Goal: Complete application form

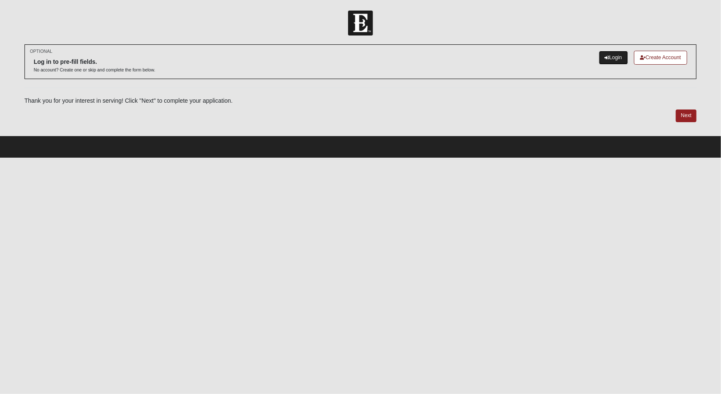
click at [612, 56] on link "Login" at bounding box center [613, 58] width 29 height 14
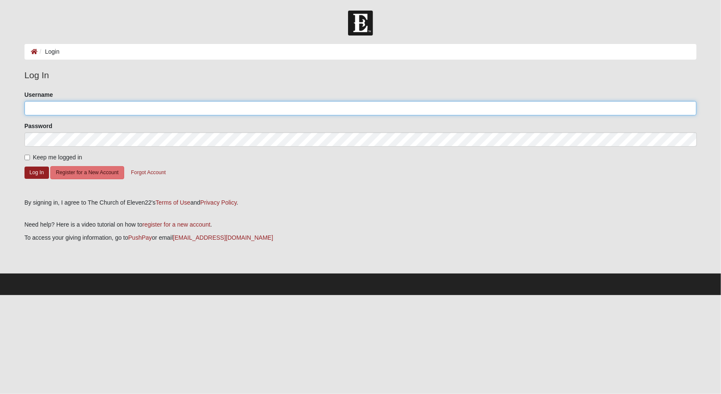
click at [112, 110] on input "Username" at bounding box center [361, 108] width 673 height 14
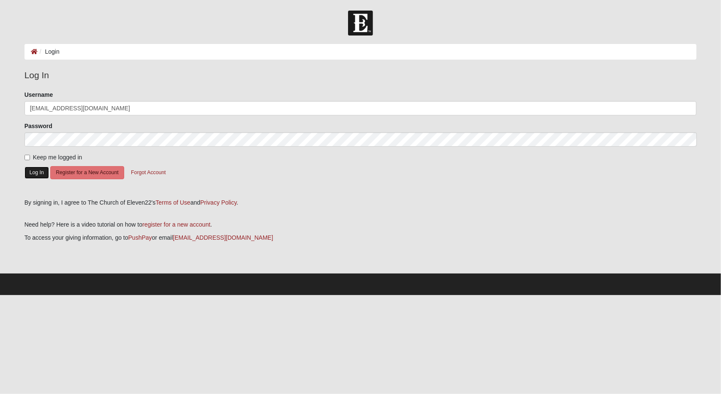
click at [38, 172] on button "Log In" at bounding box center [37, 172] width 25 height 12
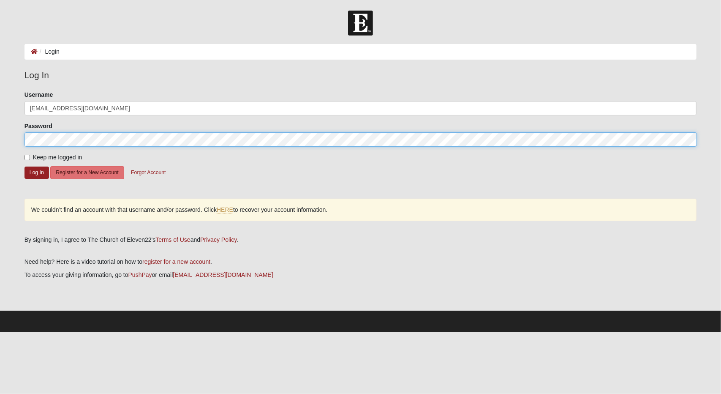
click at [25, 166] on button "Log In" at bounding box center [37, 172] width 25 height 12
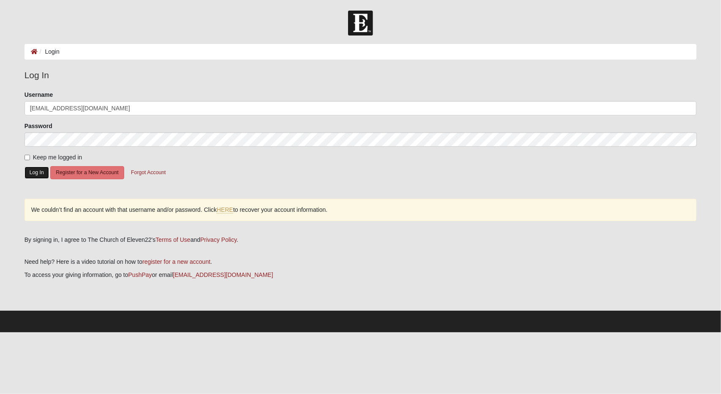
click at [34, 170] on button "Log In" at bounding box center [37, 172] width 25 height 12
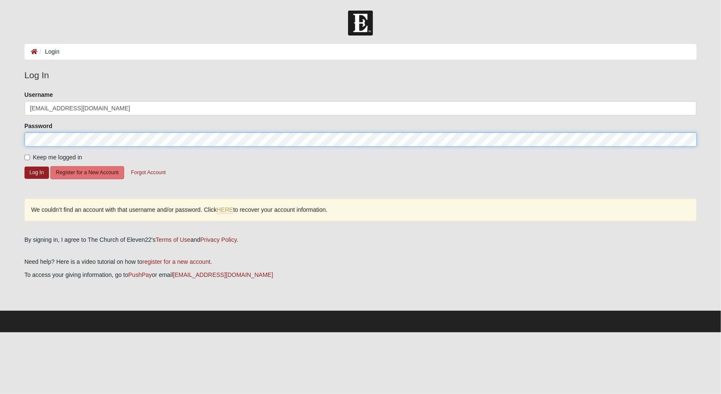
click at [25, 166] on button "Log In" at bounding box center [37, 172] width 25 height 12
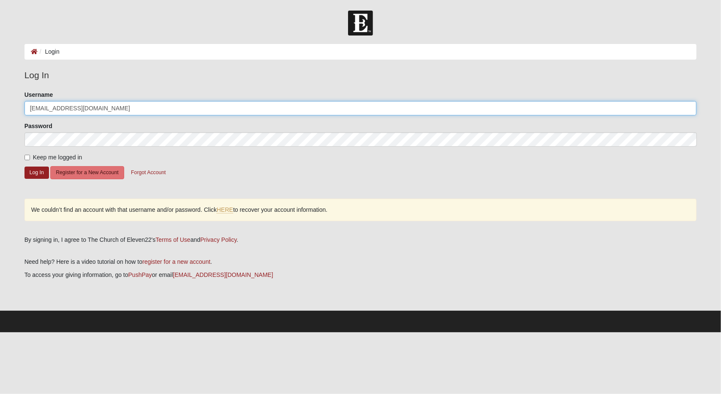
click at [103, 109] on input "[EMAIL_ADDRESS][DOMAIN_NAME]" at bounding box center [361, 108] width 673 height 14
type input "mallore512"
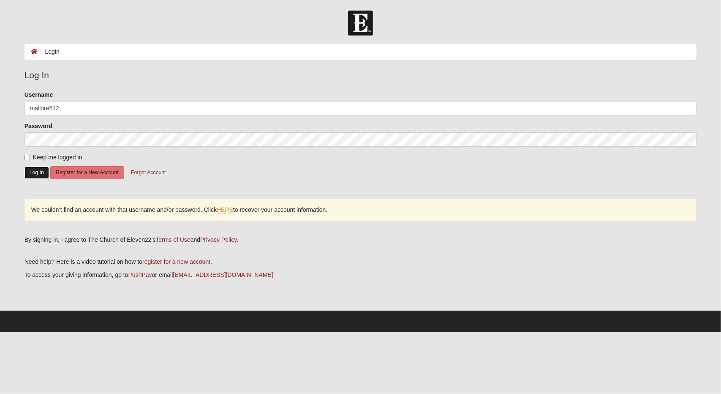
click at [40, 172] on button "Log In" at bounding box center [37, 172] width 25 height 12
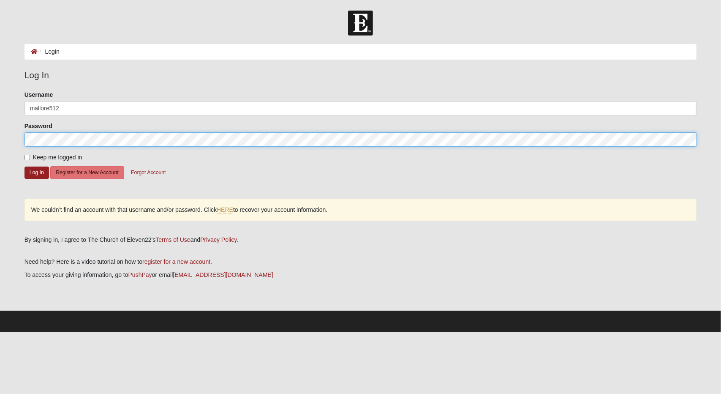
click at [25, 166] on button "Log In" at bounding box center [37, 172] width 25 height 12
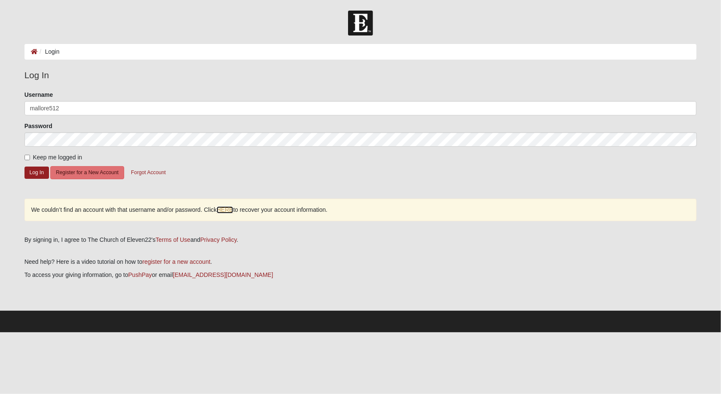
click at [229, 210] on link "HERE" at bounding box center [225, 209] width 16 height 7
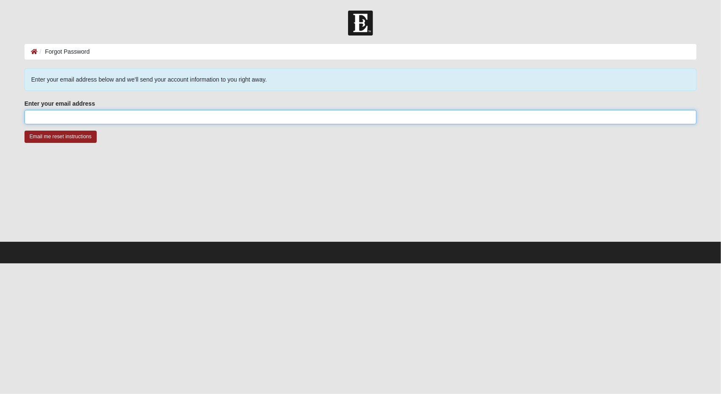
click at [135, 117] on input "Enter your email address" at bounding box center [361, 117] width 673 height 14
type input "[EMAIL_ADDRESS][DOMAIN_NAME]"
click at [25, 131] on input "Email me reset instructions" at bounding box center [61, 137] width 72 height 12
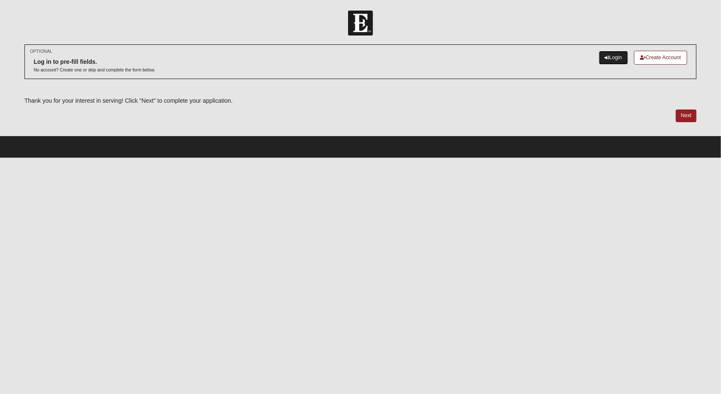
click at [613, 61] on link "Login" at bounding box center [613, 58] width 29 height 14
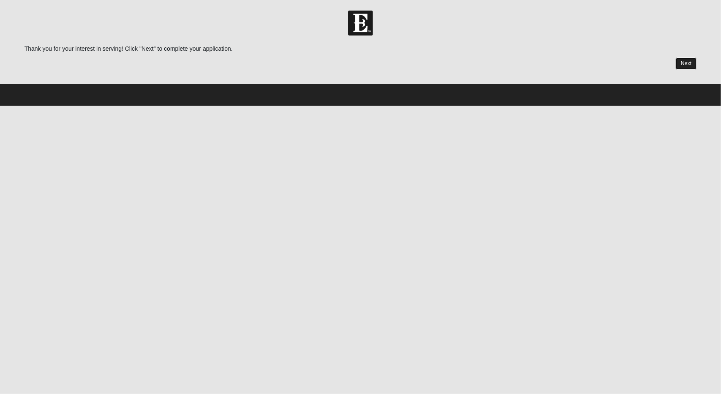
click at [686, 61] on link "Next" at bounding box center [686, 63] width 21 height 12
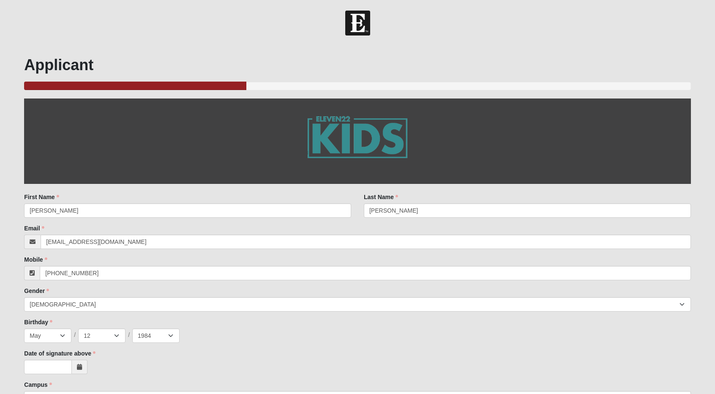
scroll to position [41, 0]
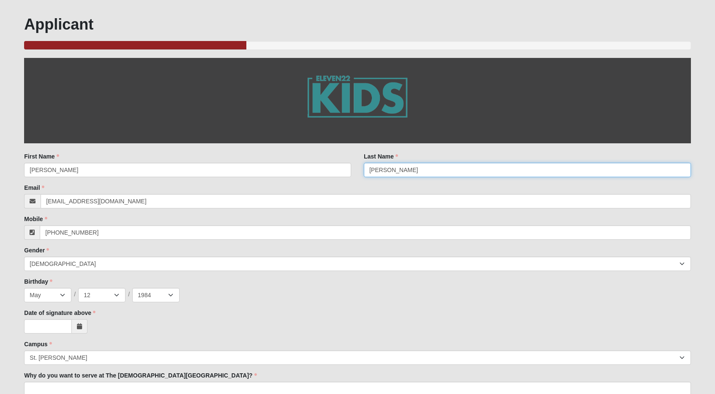
click at [385, 171] on input "[PERSON_NAME]" at bounding box center [527, 170] width 327 height 14
type input "Mallore"
click at [221, 222] on div "Mobile [PHONE_NUMBER] Mobile is required." at bounding box center [357, 227] width 666 height 25
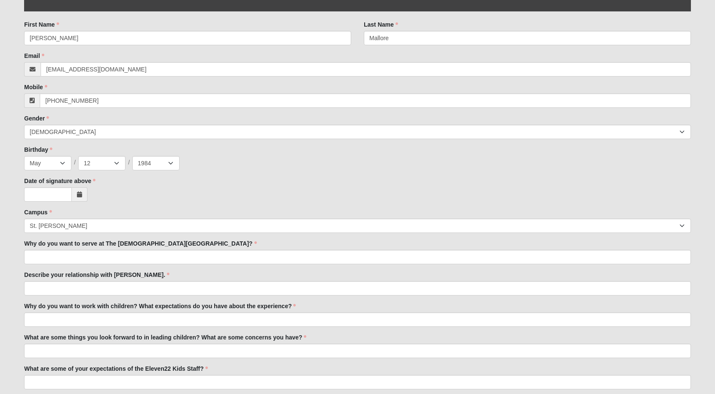
scroll to position [177, 0]
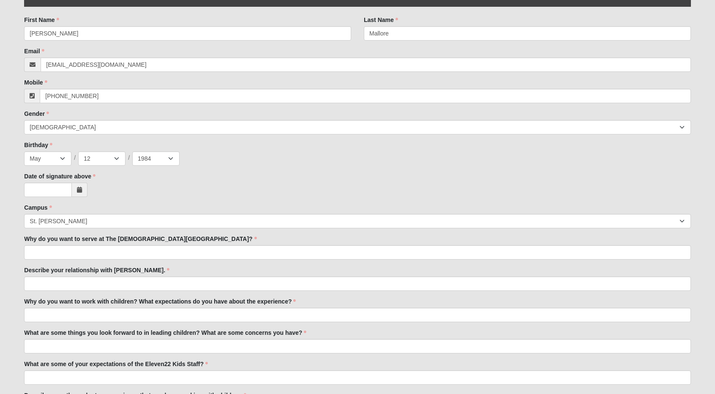
click at [80, 190] on icon at bounding box center [79, 190] width 5 height 6
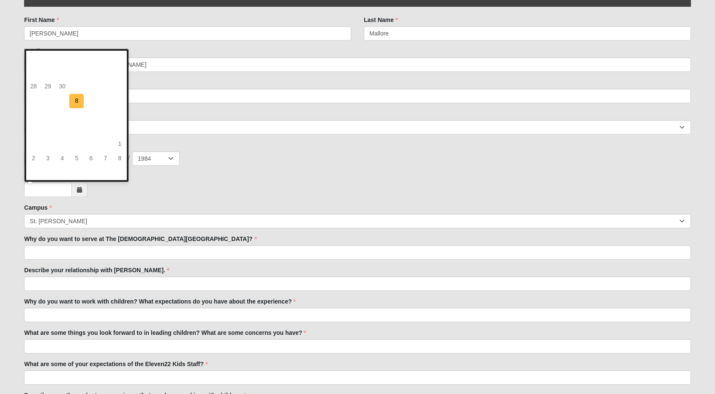
click at [79, 107] on td "8" at bounding box center [76, 101] width 14 height 14
type input "10/08/2025"
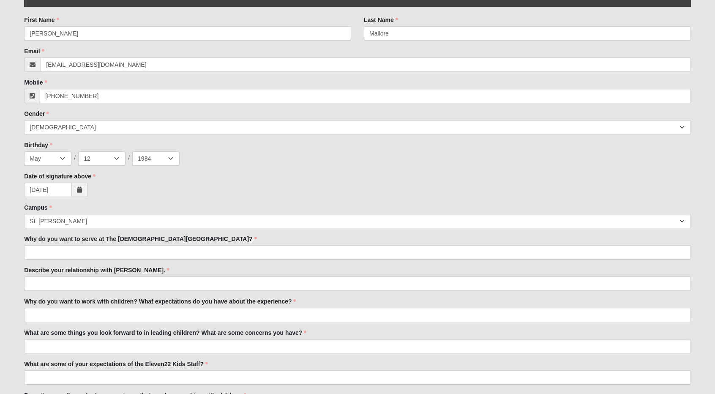
click at [100, 188] on div "10/08/2025" at bounding box center [357, 190] width 666 height 14
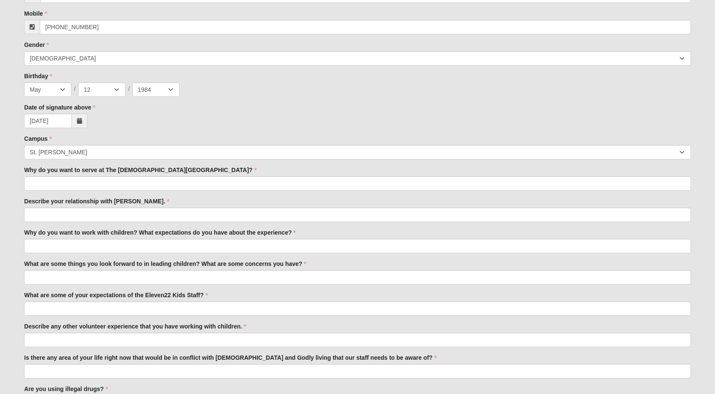
scroll to position [246, 0]
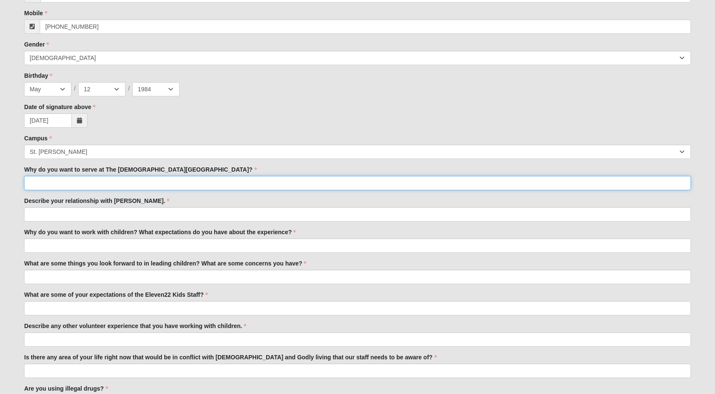
click at [92, 188] on input "Why do you want to serve at The Church of Eleven22?" at bounding box center [357, 183] width 666 height 14
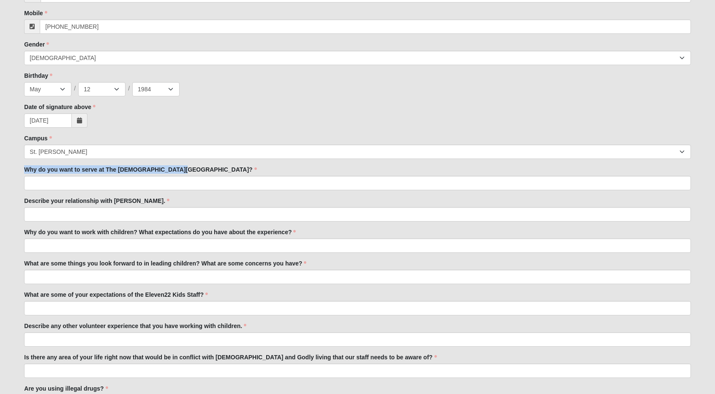
drag, startPoint x: 25, startPoint y: 167, endPoint x: 177, endPoint y: 169, distance: 151.7
click at [177, 169] on label "Why do you want to serve at The Church of Eleven22?" at bounding box center [140, 169] width 232 height 8
copy label "Why do you want to serve at The Church of Eleven22?"
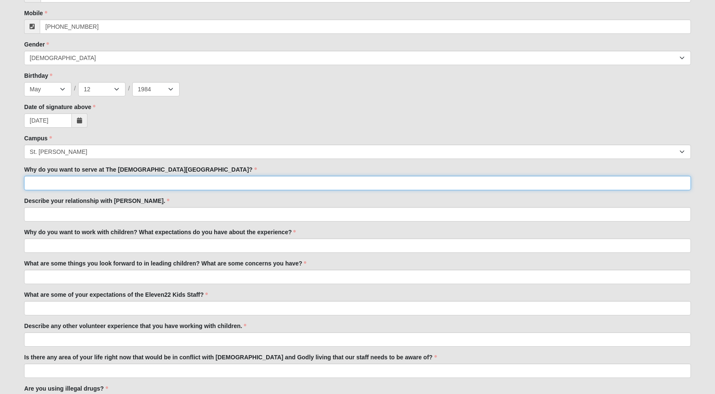
click at [160, 180] on input "Why do you want to serve at The Church of Eleven22?" at bounding box center [357, 183] width 666 height 14
paste input "I believe God is moving powerfully through this church, and I feel called to be…"
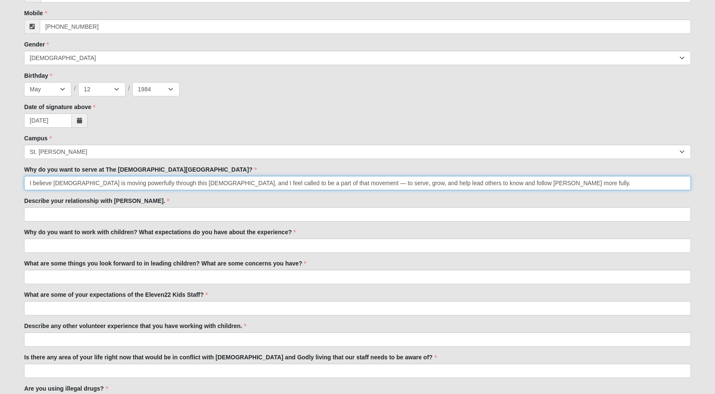
type input "I believe God is moving powerfully through this church, and I feel called to be…"
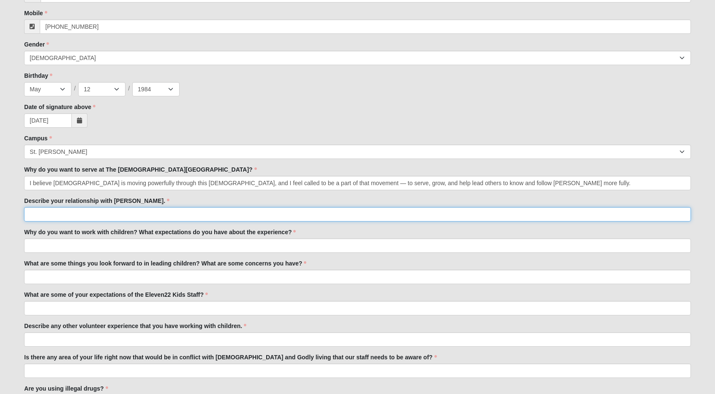
click at [128, 214] on input "Describe your relationship with Jesus." at bounding box center [357, 214] width 666 height 14
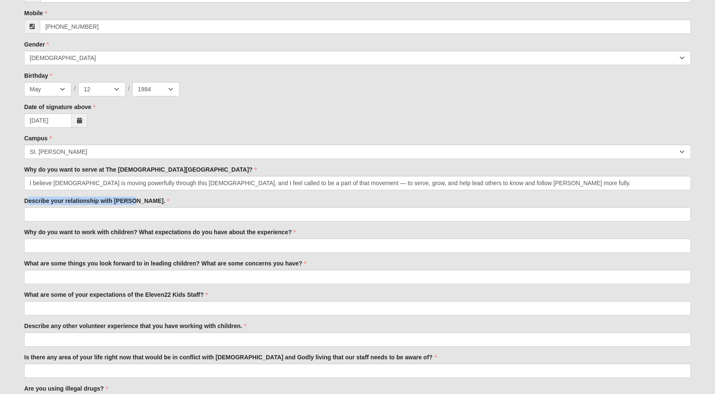
drag, startPoint x: 27, startPoint y: 202, endPoint x: 134, endPoint y: 205, distance: 106.9
click at [134, 205] on label "Describe your relationship with Jesus." at bounding box center [96, 200] width 145 height 8
copy label "escribe your relationship with Jesus."
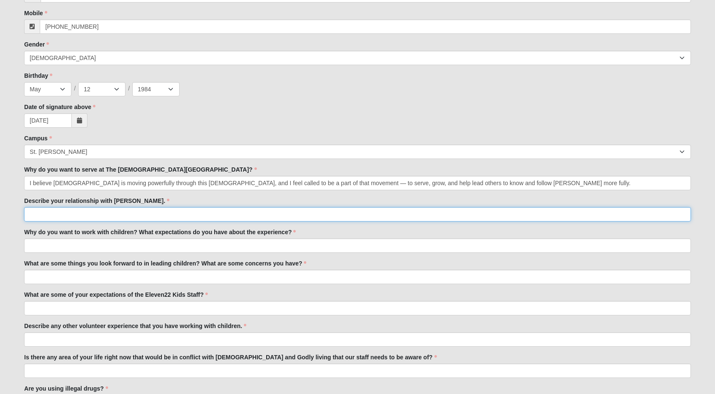
click at [69, 213] on input "Describe your relationship with Jesus." at bounding box center [357, 214] width 666 height 14
paste input "He is my Savior, my Lord, and my closest friend. Through His grace, I’ve experi…"
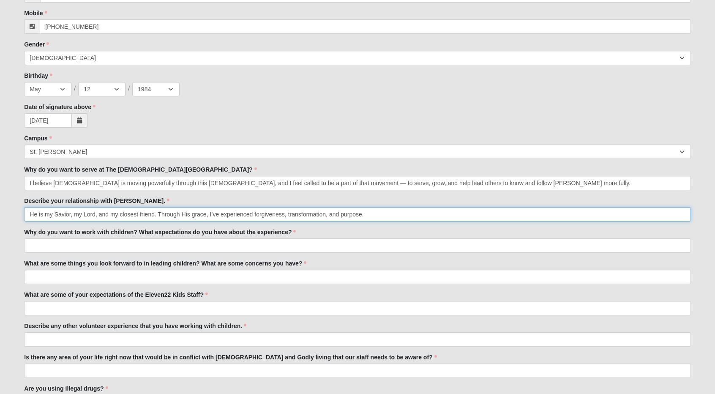
type input "He is my Savior, my Lord, and my closest friend. Through His grace, I’ve experi…"
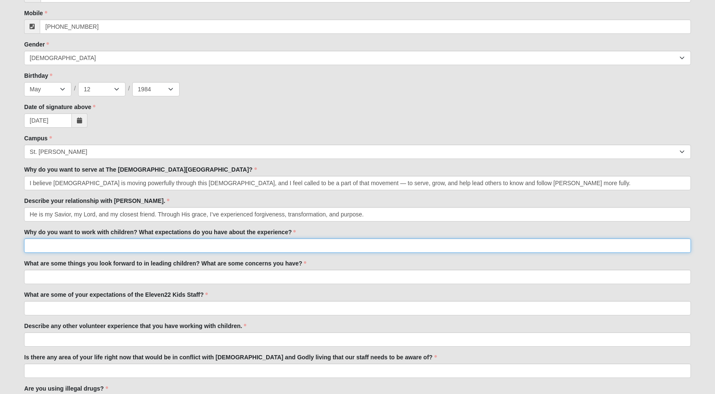
click at [49, 245] on input "Why do you want to work with children? What expectations do you have about the …" at bounding box center [357, 245] width 666 height 14
drag, startPoint x: 26, startPoint y: 229, endPoint x: 292, endPoint y: 233, distance: 266.7
click at [292, 233] on label "Why do you want to work with children? What expectations do you have about the …" at bounding box center [160, 232] width 272 height 8
copy label "Why do you want to work with children? What expectations do you have about the …"
click at [77, 245] on input "Why do you want to work with children? What expectations do you have about the …" at bounding box center [357, 245] width 666 height 14
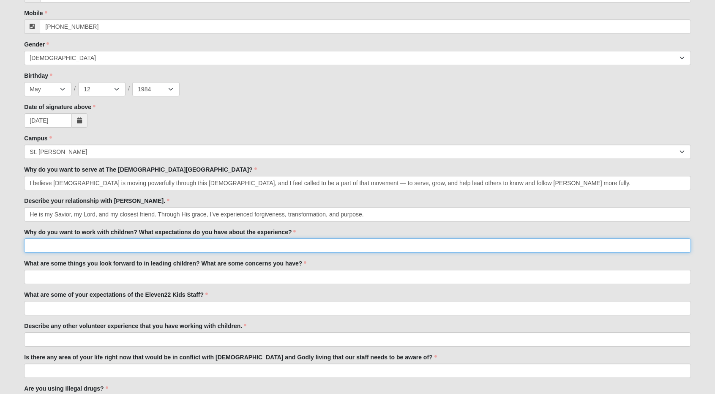
paste input "I see children’s ministry as more than just childcare — it’s discipleship, plan…"
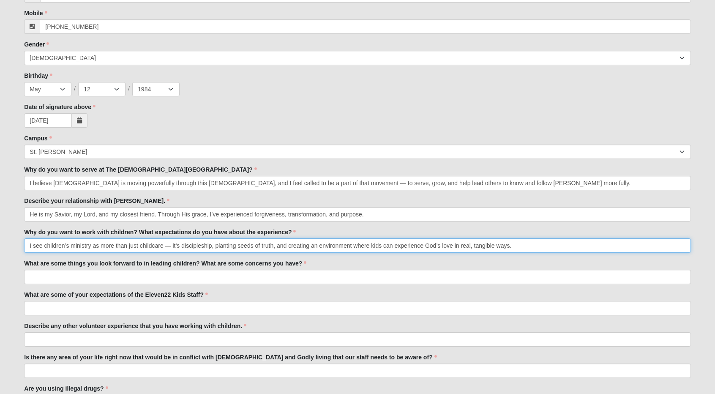
paste input "As for expectations, I know the experience will be both joyful and stretching. …"
click at [527, 246] on input "I see children’s ministry as more than just childcare — it’s discipleship, plan…" at bounding box center [357, 245] width 666 height 14
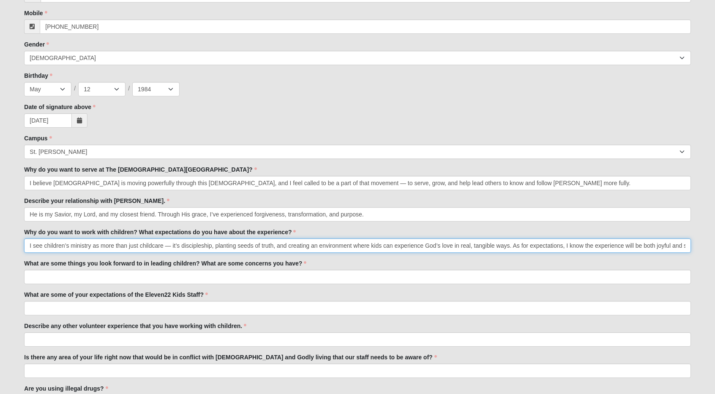
click at [641, 245] on input "I see children’s ministry as more than just childcare — it’s discipleship, plan…" at bounding box center [357, 245] width 666 height 14
click at [584, 245] on input "I see children’s ministry as more than just childcare — it’s discipleship, plan…" at bounding box center [357, 245] width 666 height 14
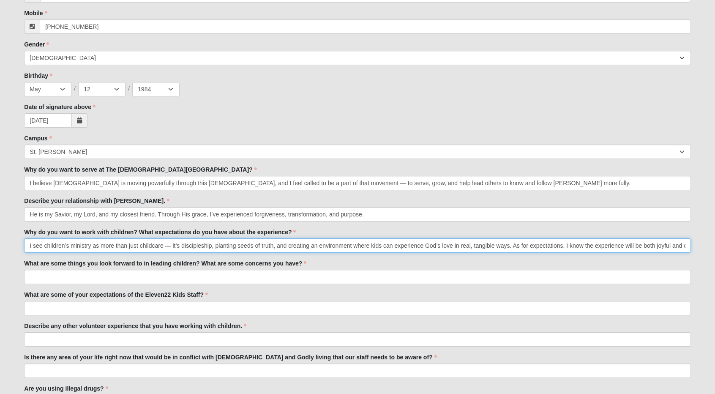
click at [669, 249] on input "I see children’s ministry as more than just childcare — it’s discipleship, plan…" at bounding box center [357, 245] width 666 height 14
click at [598, 243] on input "I see children’s ministry as more than just childcare — it’s discipleship, plan…" at bounding box center [357, 245] width 666 height 14
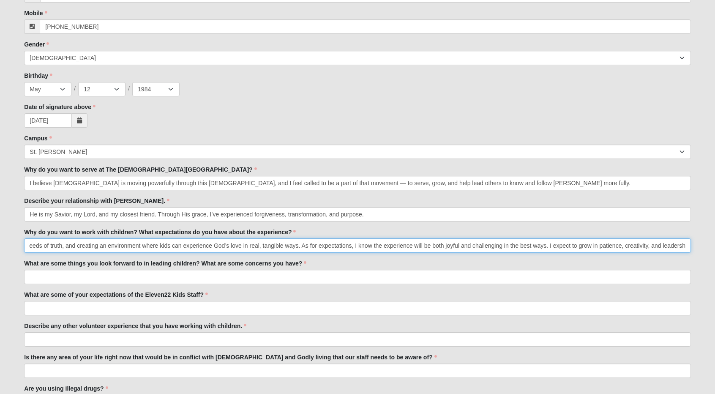
scroll to position [0, 217]
type input "I see children’s ministry as more than just childcare — it’s discipleship, plan…"
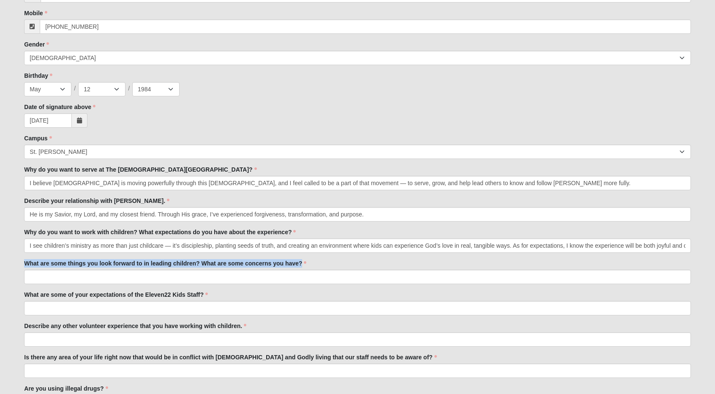
drag, startPoint x: 24, startPoint y: 261, endPoint x: 276, endPoint y: 270, distance: 252.0
click at [276, 270] on div "What are some things you look forward to in leading children? What are some con…" at bounding box center [357, 271] width 666 height 25
copy div "What are some things you look forward to in leading children? What are some con…"
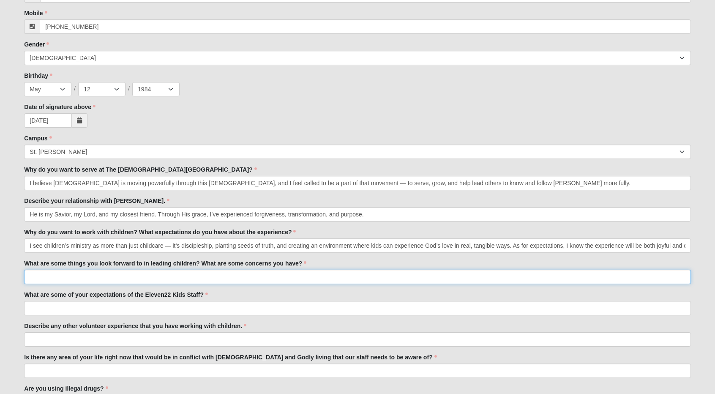
click at [115, 278] on input "What are some things you look forward to in leading children? What are some con…" at bounding box center [357, 277] width 666 height 14
paste input "I look forward to building genuine relationships with the kids, creating a spac…"
paste input "My concern is making sure each child feels included and understood, even when t…"
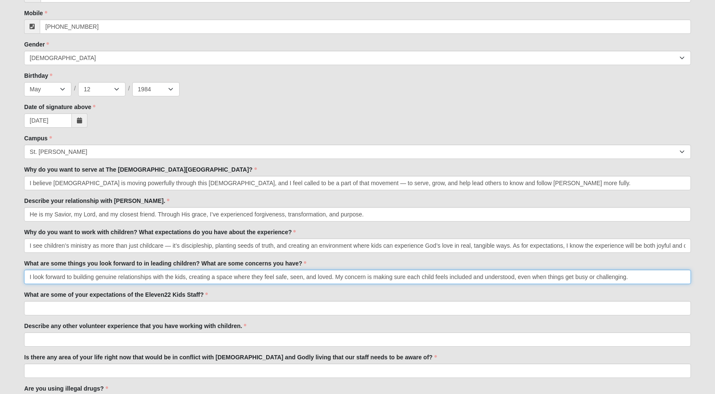
type input "I look forward to building genuine relationships with the kids, creating a spac…"
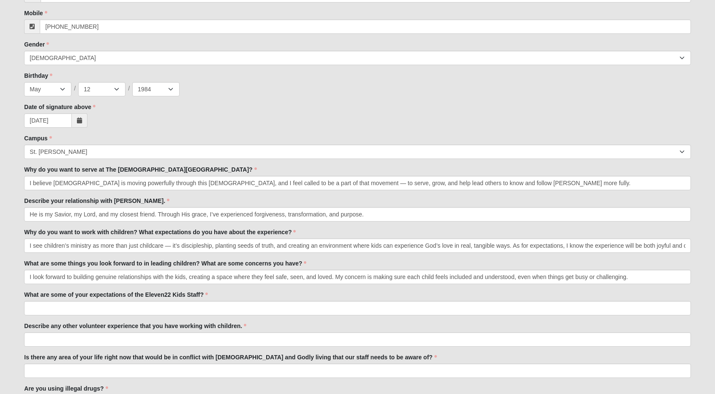
click at [198, 297] on label "What are some of your expectations of the Eleven22 Kids Staff?" at bounding box center [116, 294] width 184 height 8
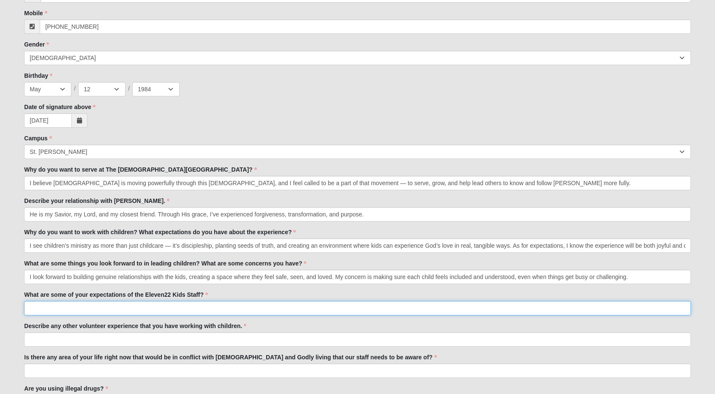
click at [198, 301] on input "What are some of your expectations of the Eleven22 Kids Staff?" at bounding box center [357, 308] width 666 height 14
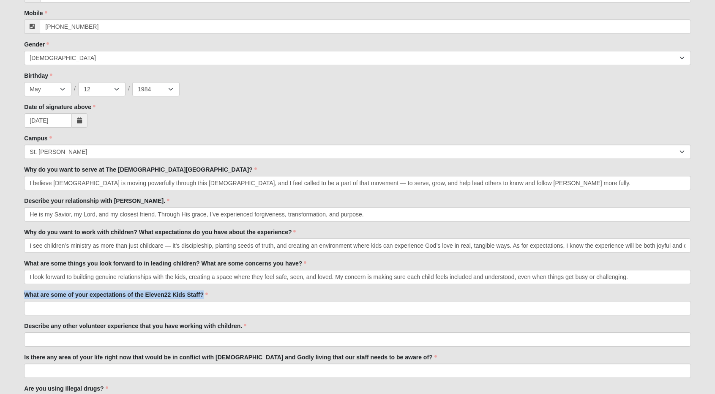
drag, startPoint x: 203, startPoint y: 294, endPoint x: 23, endPoint y: 294, distance: 179.6
copy label "What are some of your expectations of the Eleven22 Kids Staff?"
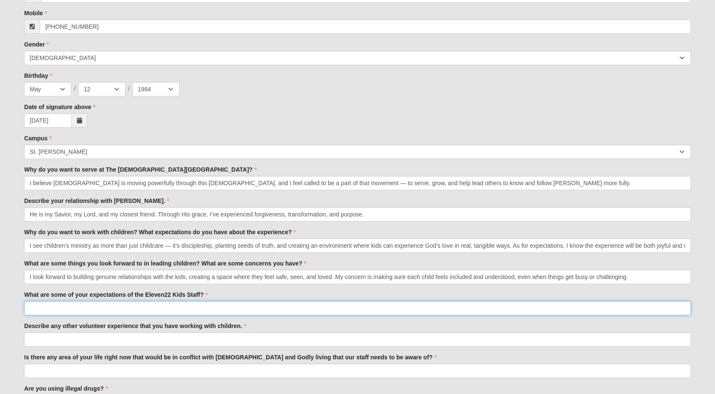
click at [250, 306] on input "What are some of your expectations of the Eleven22 Kids Staff?" at bounding box center [357, 308] width 666 height 14
paste input "I also value clear communication, consistent vision, and a culture of encourage…"
click at [39, 309] on input "I also value clear communication, consistent vision, and a culture of encourage…" at bounding box center [357, 308] width 666 height 14
click at [457, 305] on input "I value clear communication, consistent vision, and a culture of encouragement …" at bounding box center [357, 308] width 666 height 14
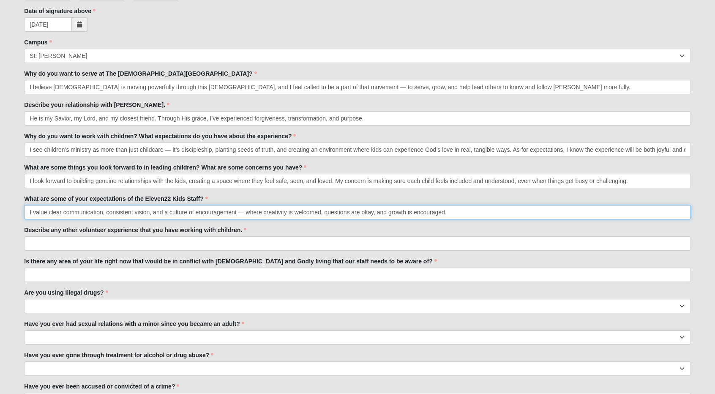
scroll to position [354, 0]
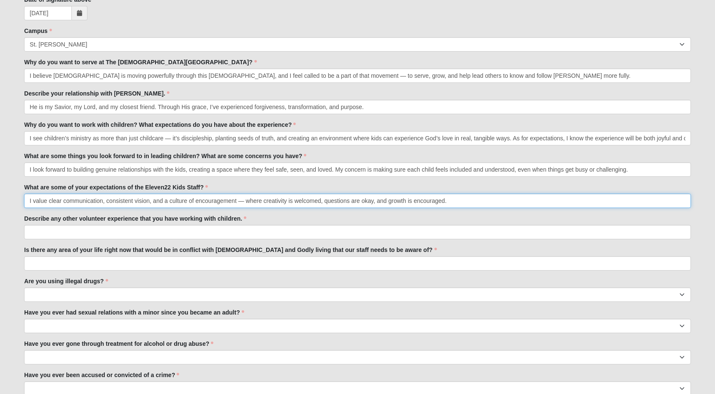
type input "I value clear communication, consistent vision, and a culture of encouragement …"
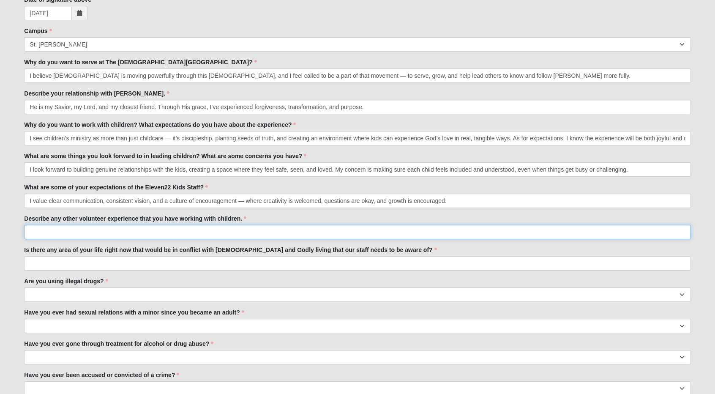
click at [45, 232] on input "Describe any other volunteer experience that you have working with children." at bounding box center [357, 232] width 666 height 14
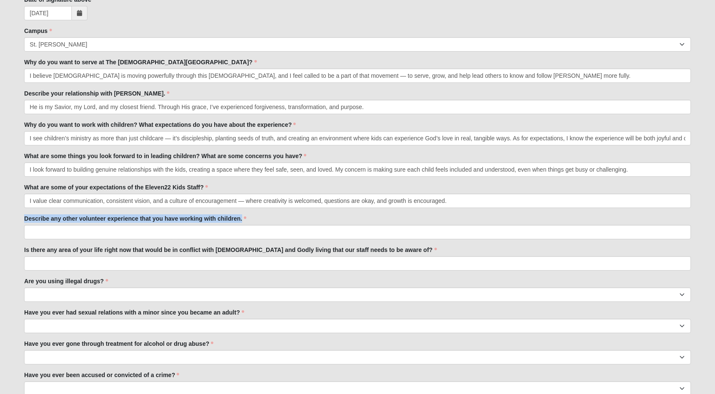
drag, startPoint x: 23, startPoint y: 218, endPoint x: 248, endPoint y: 218, distance: 225.2
copy label "Describe any other volunteer experience that you have working with children."
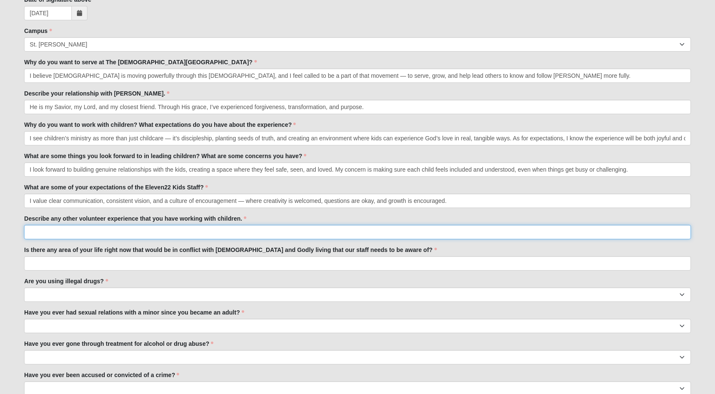
click at [60, 229] on input "Describe any other volunteer experience that you have working with children." at bounding box center [357, 232] width 666 height 14
paste input "ach year, I volunteer at the Night to Shine event in Jacksonville"
click at [341, 235] on input "I've been a member of the welcome serve staff before and I also volunteer at th…" at bounding box center [357, 232] width 666 height 14
click at [368, 231] on input "I've been a member of the welcome serve staff before and I also volunteer at th…" at bounding box center [357, 232] width 666 height 14
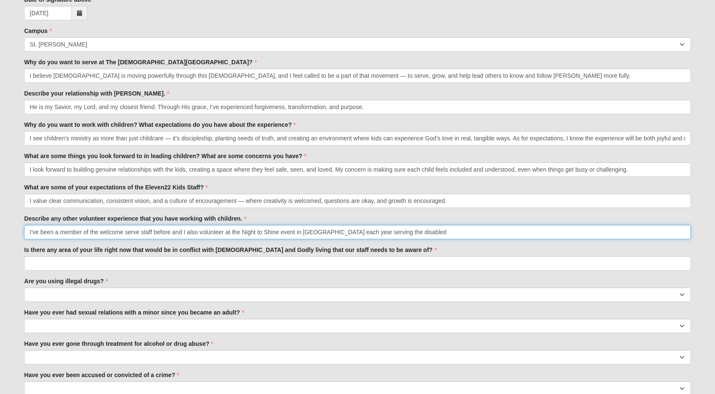
click at [435, 233] on input "I've been a member of the welcome serve staff before and I also volunteer at th…" at bounding box center [357, 232] width 666 height 14
click at [157, 231] on input "I've been a member of the welcome serve staff before and I also volunteer at th…" at bounding box center [357, 232] width 666 height 14
click at [455, 231] on input "I've been a member of the welcome serve staff in the past and I also volunteer …" at bounding box center [357, 232] width 666 height 14
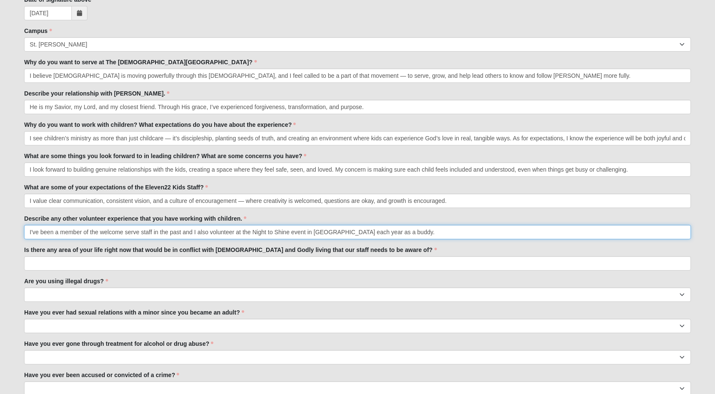
type input "I've been a member of the welcome serve staff in the past and I also volunteer …"
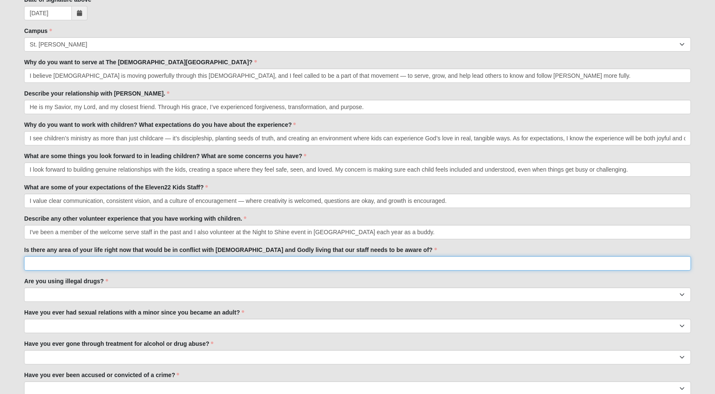
click at [53, 266] on input "Is there any area of your life right now that would be in conflict with biblica…" at bounding box center [357, 263] width 666 height 14
type input "No"
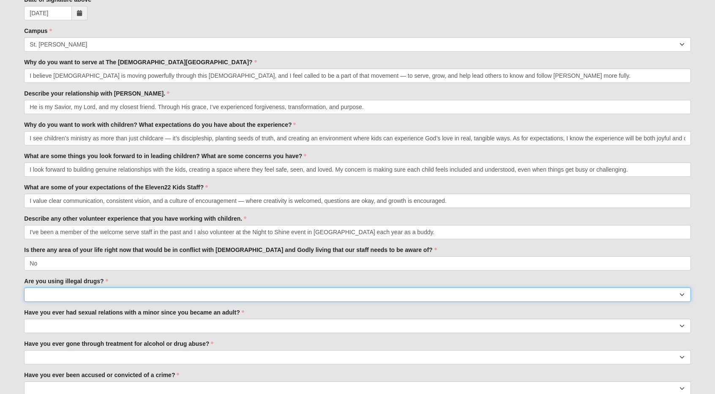
click at [42, 297] on select "Yes No" at bounding box center [357, 294] width 666 height 14
select select "No"
click at [24, 287] on select "Yes No" at bounding box center [357, 294] width 666 height 14
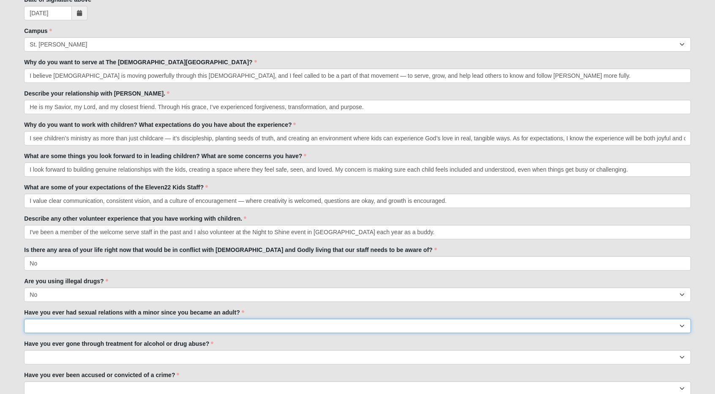
click at [41, 326] on select "Yes No" at bounding box center [357, 326] width 666 height 14
select select "No"
click at [24, 319] on select "Yes No" at bounding box center [357, 326] width 666 height 14
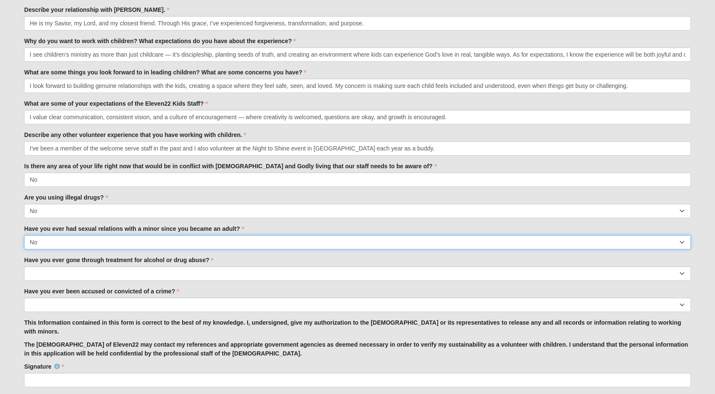
scroll to position [438, 0]
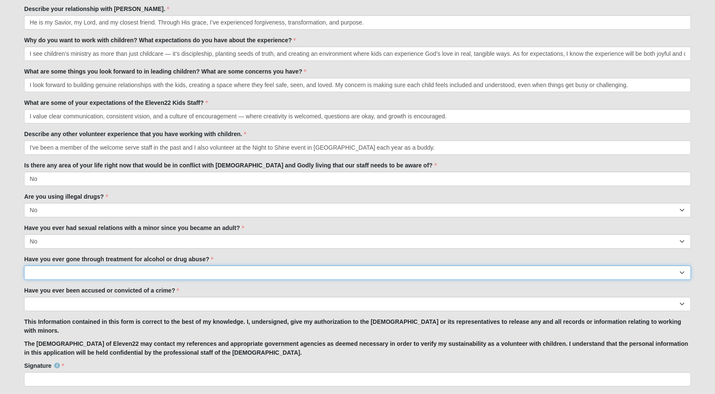
click at [66, 273] on select "Yes No" at bounding box center [357, 272] width 666 height 14
select select "No"
click at [24, 265] on select "Yes No" at bounding box center [357, 272] width 666 height 14
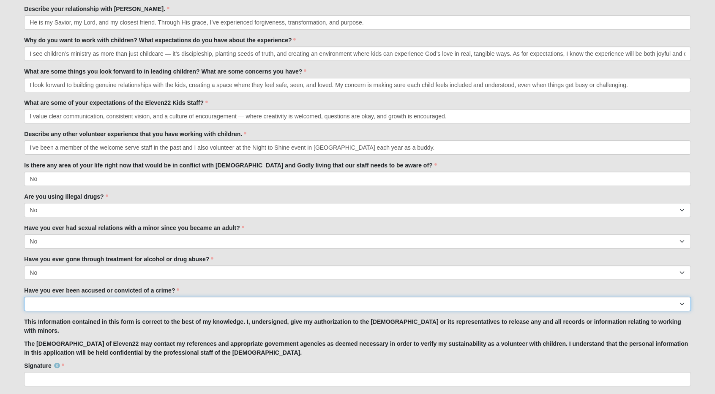
click at [62, 307] on select "Yes No" at bounding box center [357, 304] width 666 height 14
select select "No"
click at [24, 297] on select "Yes No" at bounding box center [357, 304] width 666 height 14
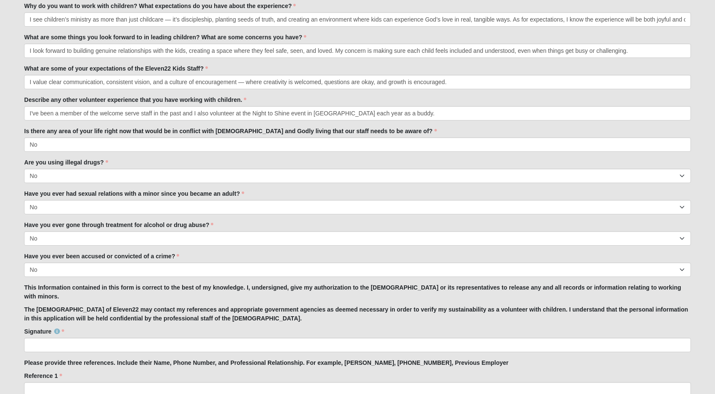
scroll to position [524, 0]
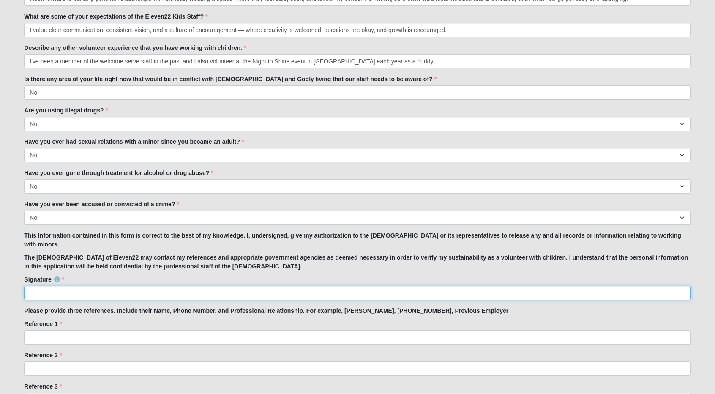
click at [48, 292] on input "Signature" at bounding box center [357, 293] width 666 height 14
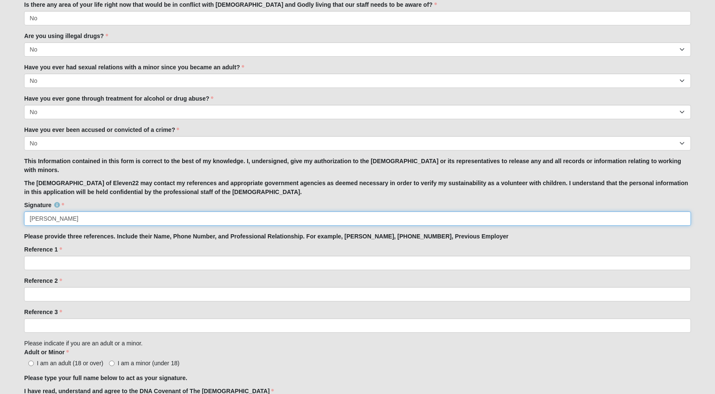
scroll to position [602, 0]
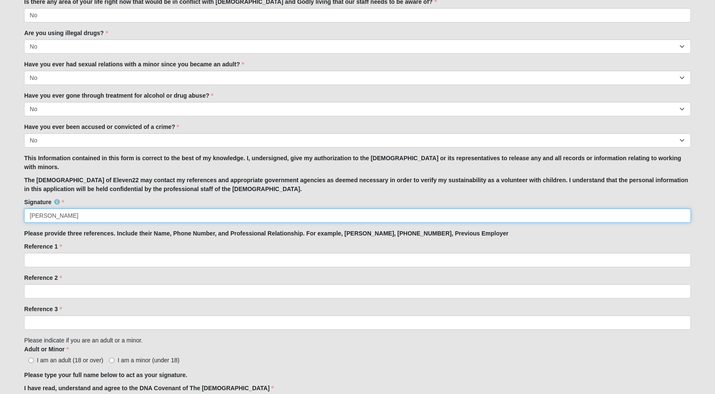
type input "Courtney Mallore"
click at [47, 261] on input "Reference 1" at bounding box center [357, 260] width 666 height 14
type input "Lawrence Novak 732-685-3040"
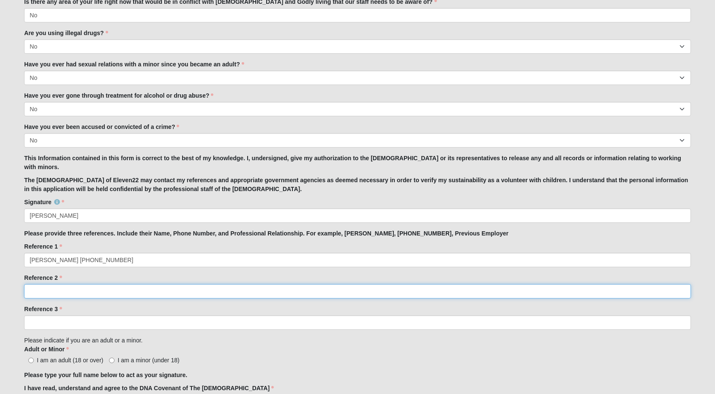
click at [47, 292] on input "Reference 2" at bounding box center [357, 291] width 666 height 14
type input "Lori Rogers 904-625-2005"
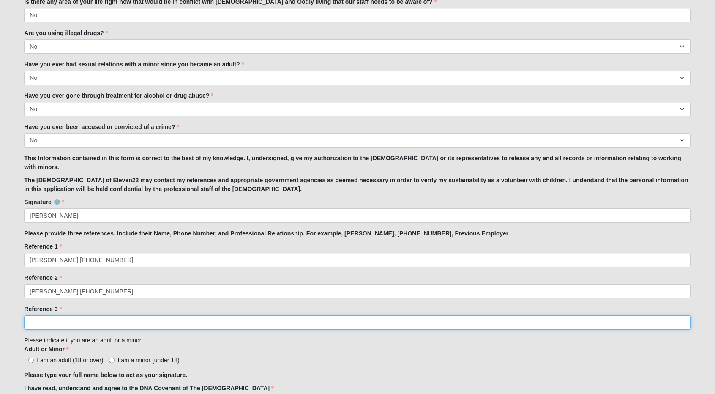
click at [68, 325] on input "Reference 3" at bounding box center [357, 322] width 666 height 14
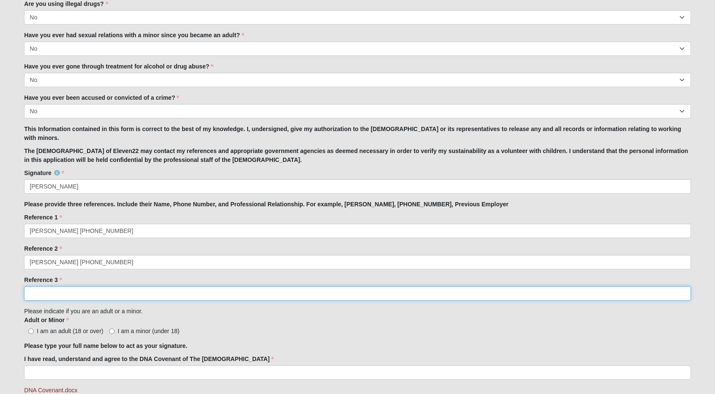
scroll to position [631, 0]
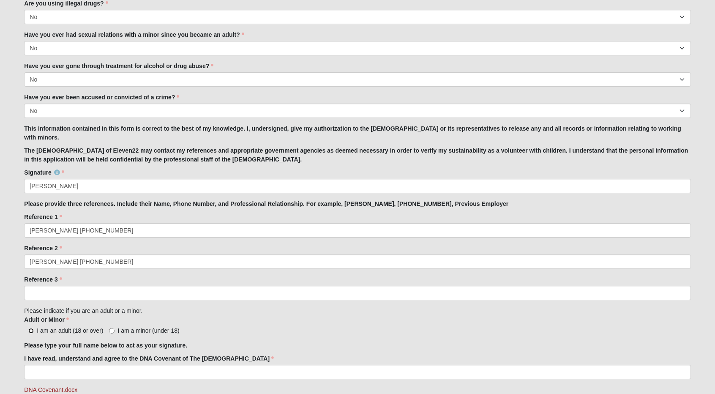
click at [30, 329] on input "I am an adult (18 or over)" at bounding box center [30, 330] width 5 height 5
radio input "true"
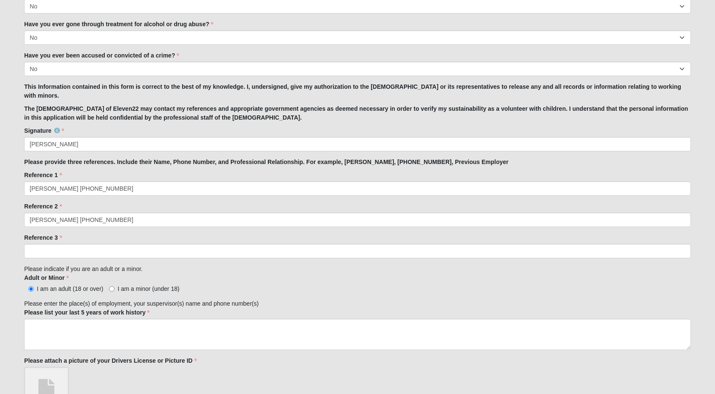
scroll to position [674, 0]
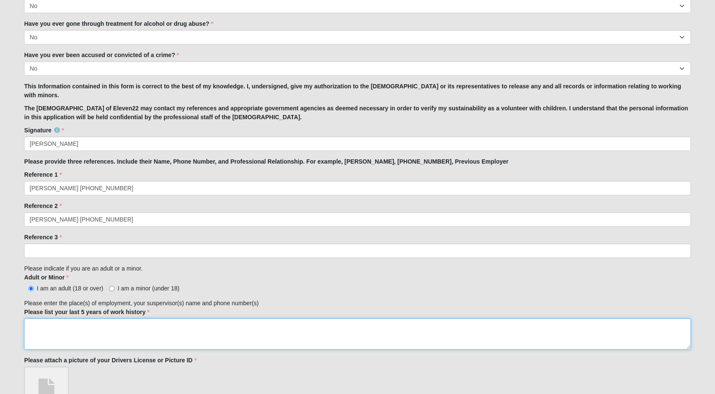
click at [52, 331] on textarea "Please list your last 5 years of work history" at bounding box center [357, 333] width 666 height 31
type textarea "Game Over Escape Rooms Jax Next Level Surveying On Point Land Surveyors"
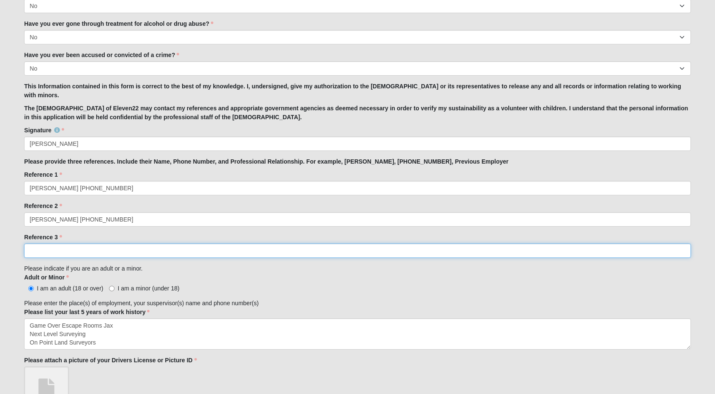
click at [60, 253] on input "Reference 3" at bounding box center [357, 250] width 666 height 14
type input "Brittany Bailey-Russell 303-718-7011"
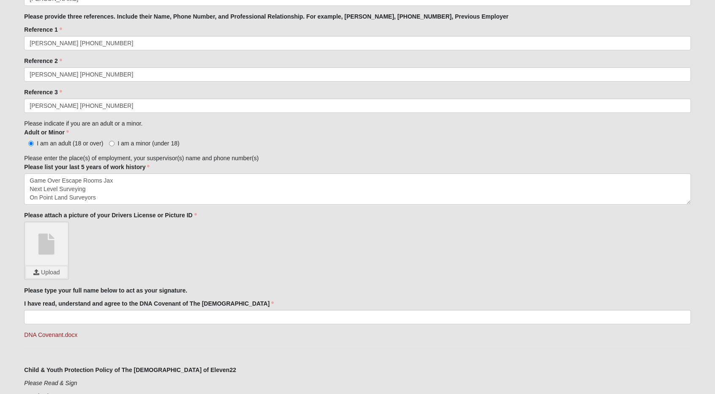
scroll to position [819, 0]
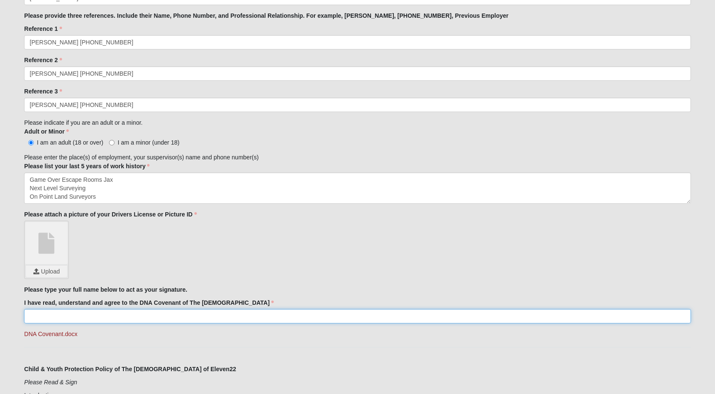
click at [64, 315] on input "I have read, understand and agree to the DNA Covenant of The Church of Eleven22" at bounding box center [357, 316] width 666 height 14
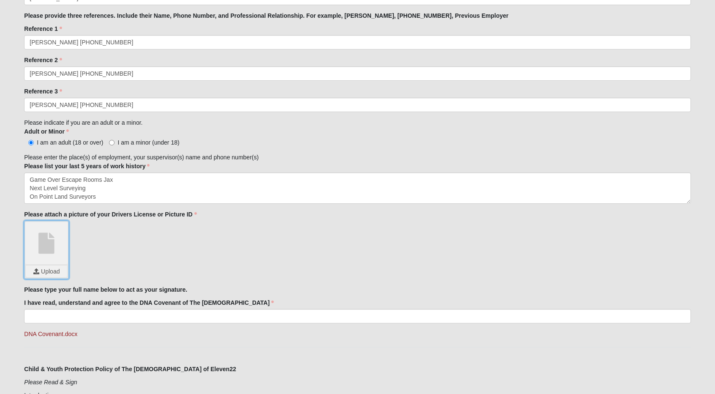
click at [49, 273] on input "file" at bounding box center [46, 271] width 41 height 12
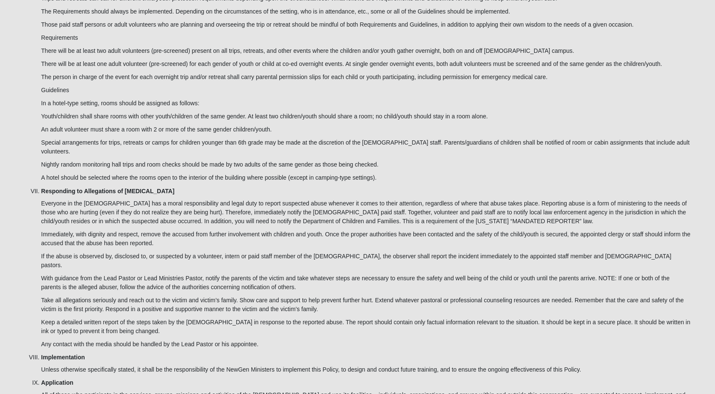
scroll to position [2450, 0]
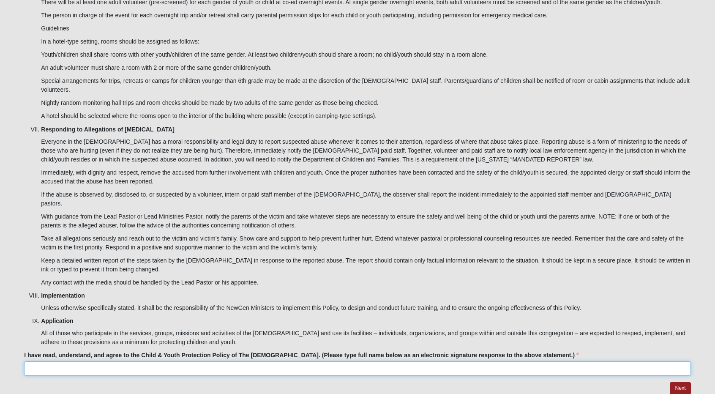
click at [53, 361] on input "I have read, understand, and agree to the Child & Youth Protection Policy of Th…" at bounding box center [357, 368] width 666 height 14
type input "Courtney Mallore"
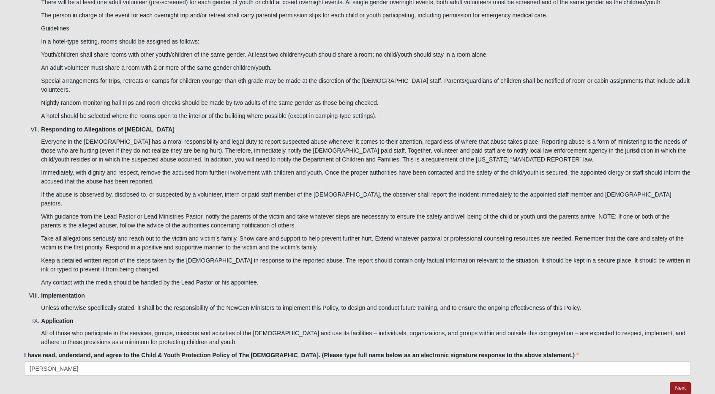
click at [187, 234] on p "Take all allegations seriously and reach out to the victim and victim’s family.…" at bounding box center [365, 243] width 649 height 18
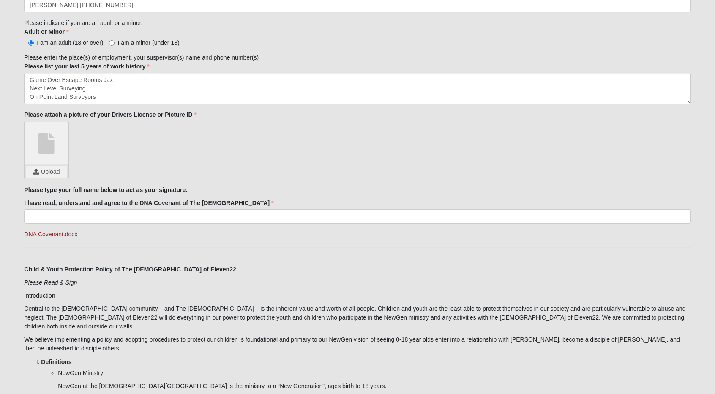
scroll to position [919, 0]
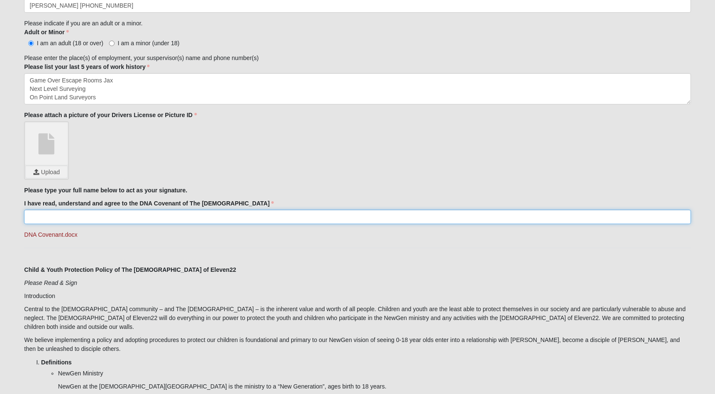
click at [177, 215] on input "I have read, understand and agree to the DNA Covenant of The Church of Eleven22" at bounding box center [357, 217] width 666 height 14
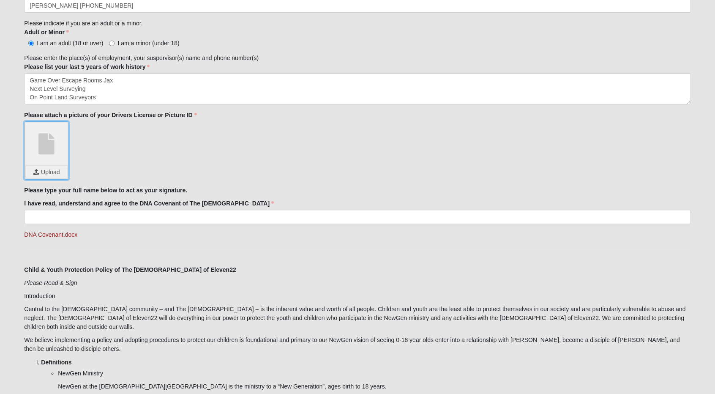
click at [48, 170] on input "file" at bounding box center [46, 172] width 41 height 12
